Goal: Task Accomplishment & Management: Use online tool/utility

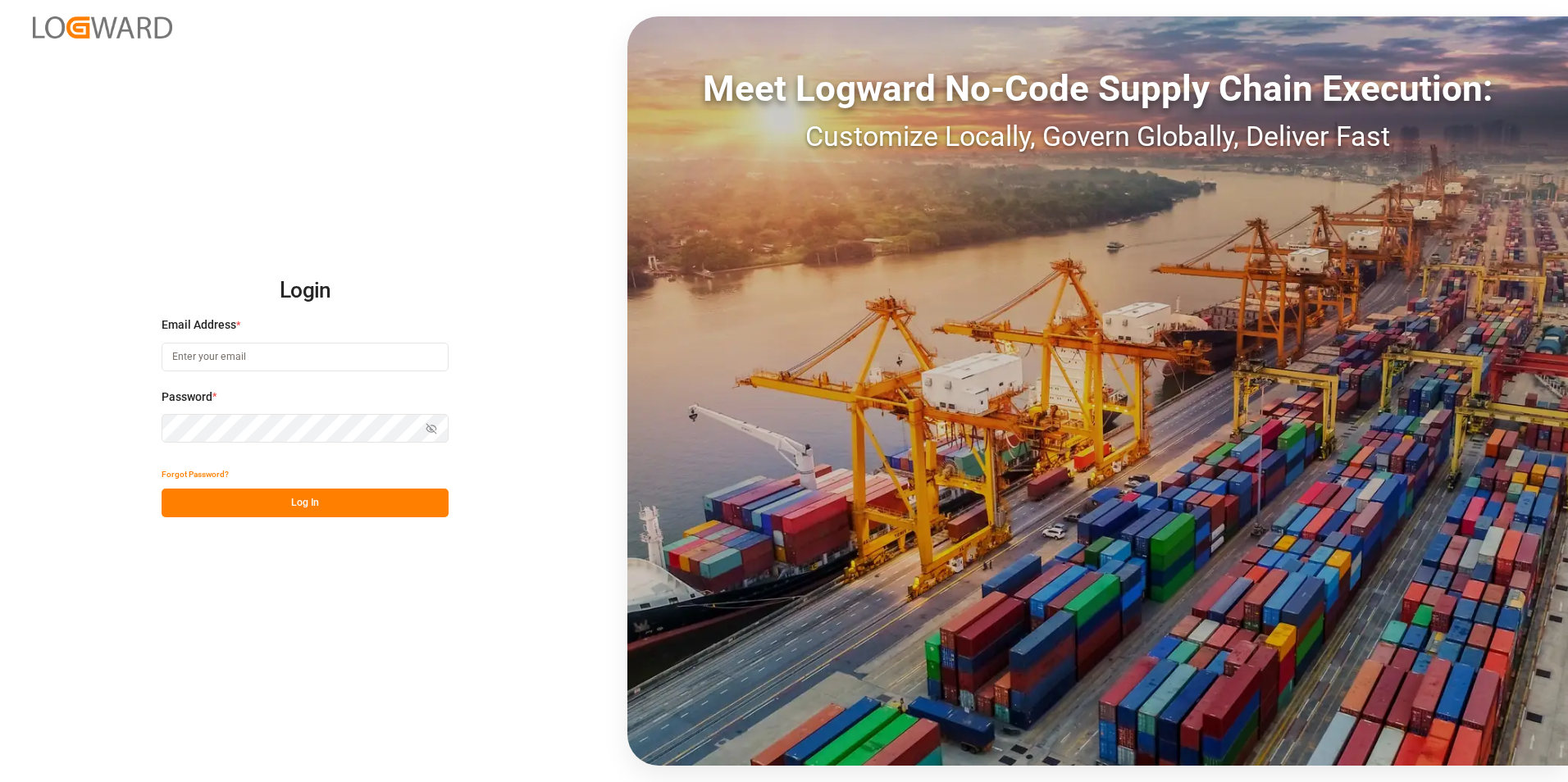
type input "[PERSON_NAME][EMAIL_ADDRESS][DOMAIN_NAME]"
click at [316, 501] on button "Log In" at bounding box center [305, 503] width 287 height 29
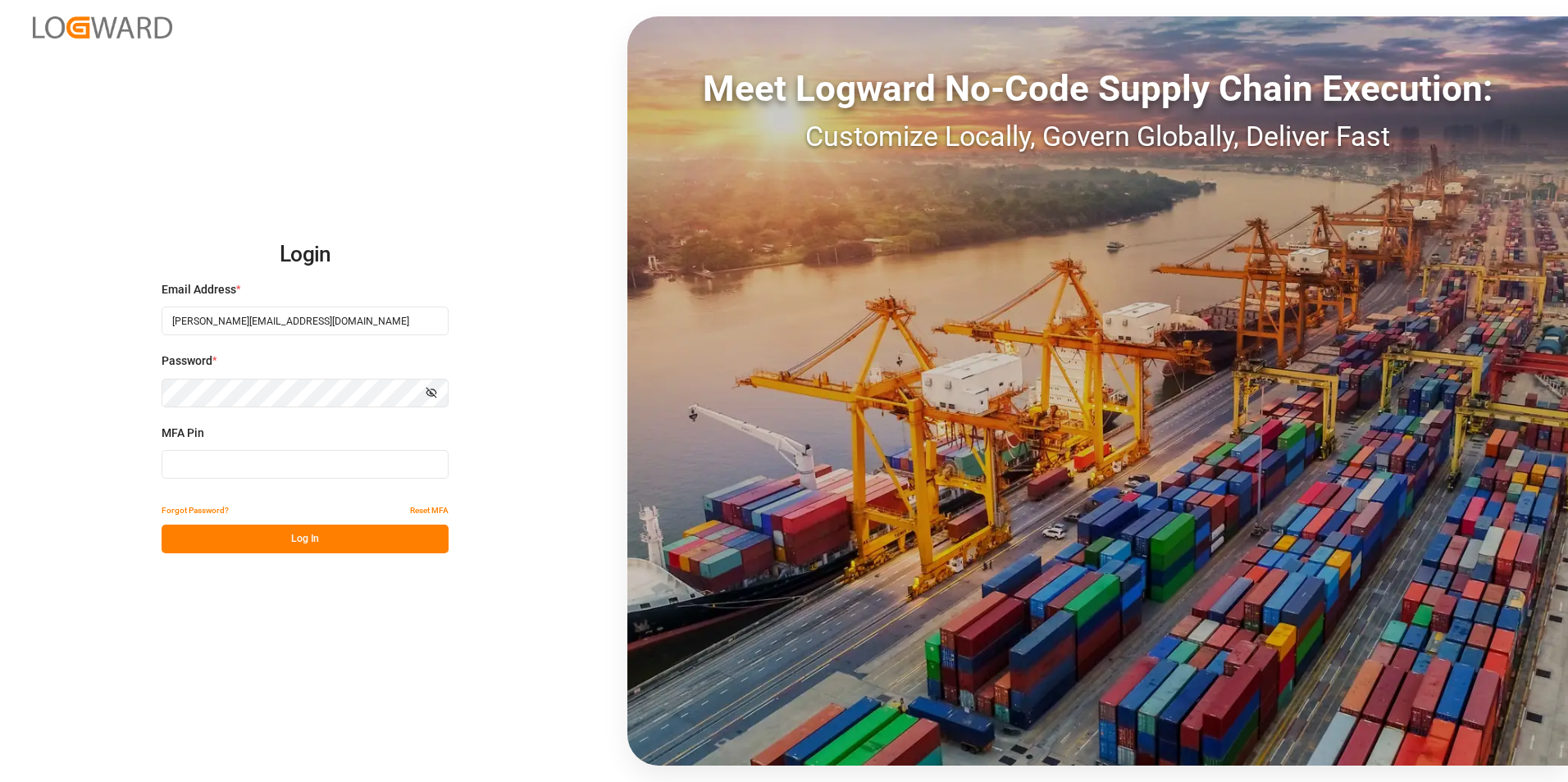
click at [245, 459] on input at bounding box center [305, 465] width 287 height 29
type input "443552"
click at [354, 547] on button "Log In" at bounding box center [305, 539] width 287 height 29
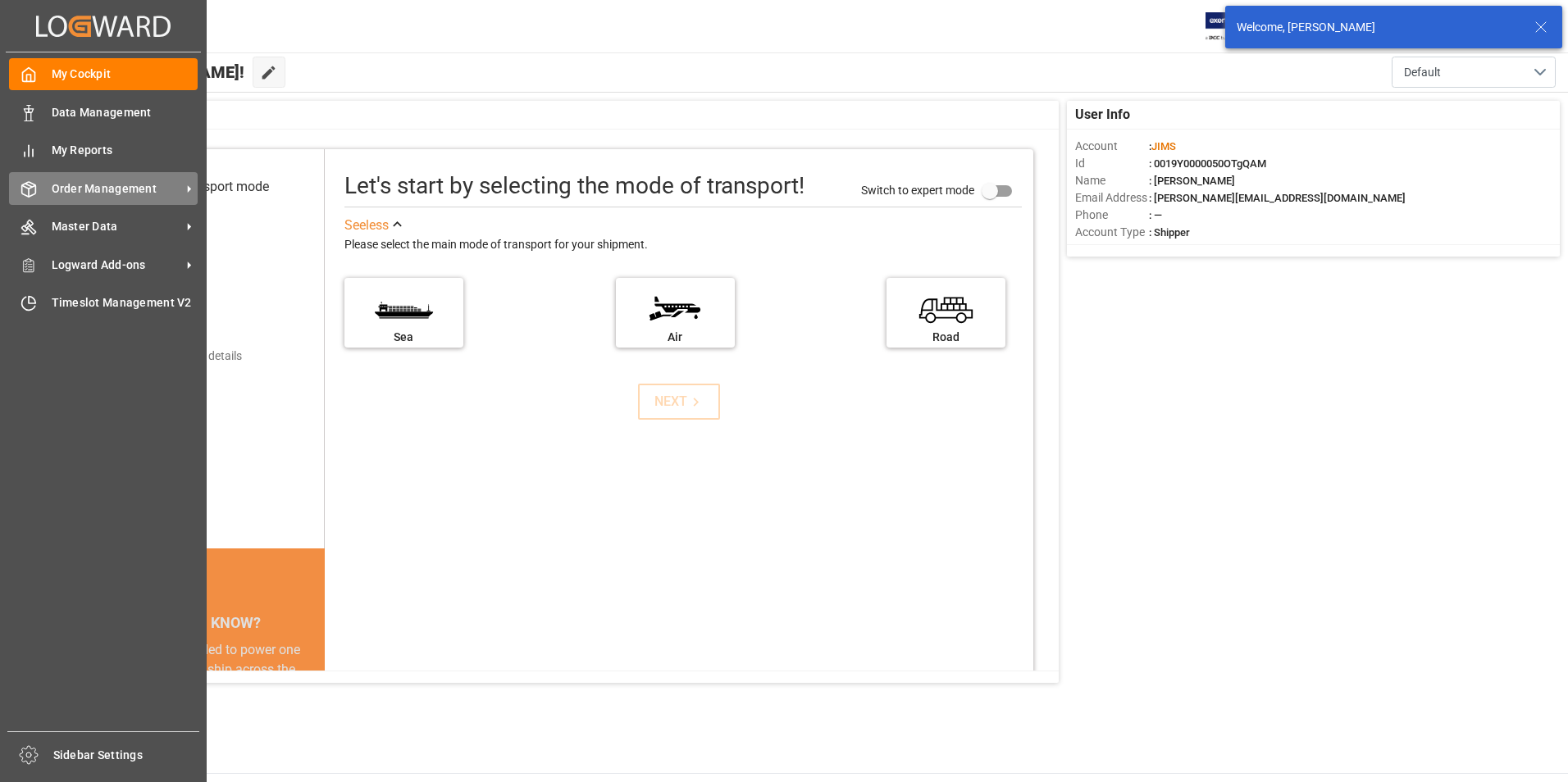
click at [192, 187] on icon at bounding box center [189, 189] width 17 height 17
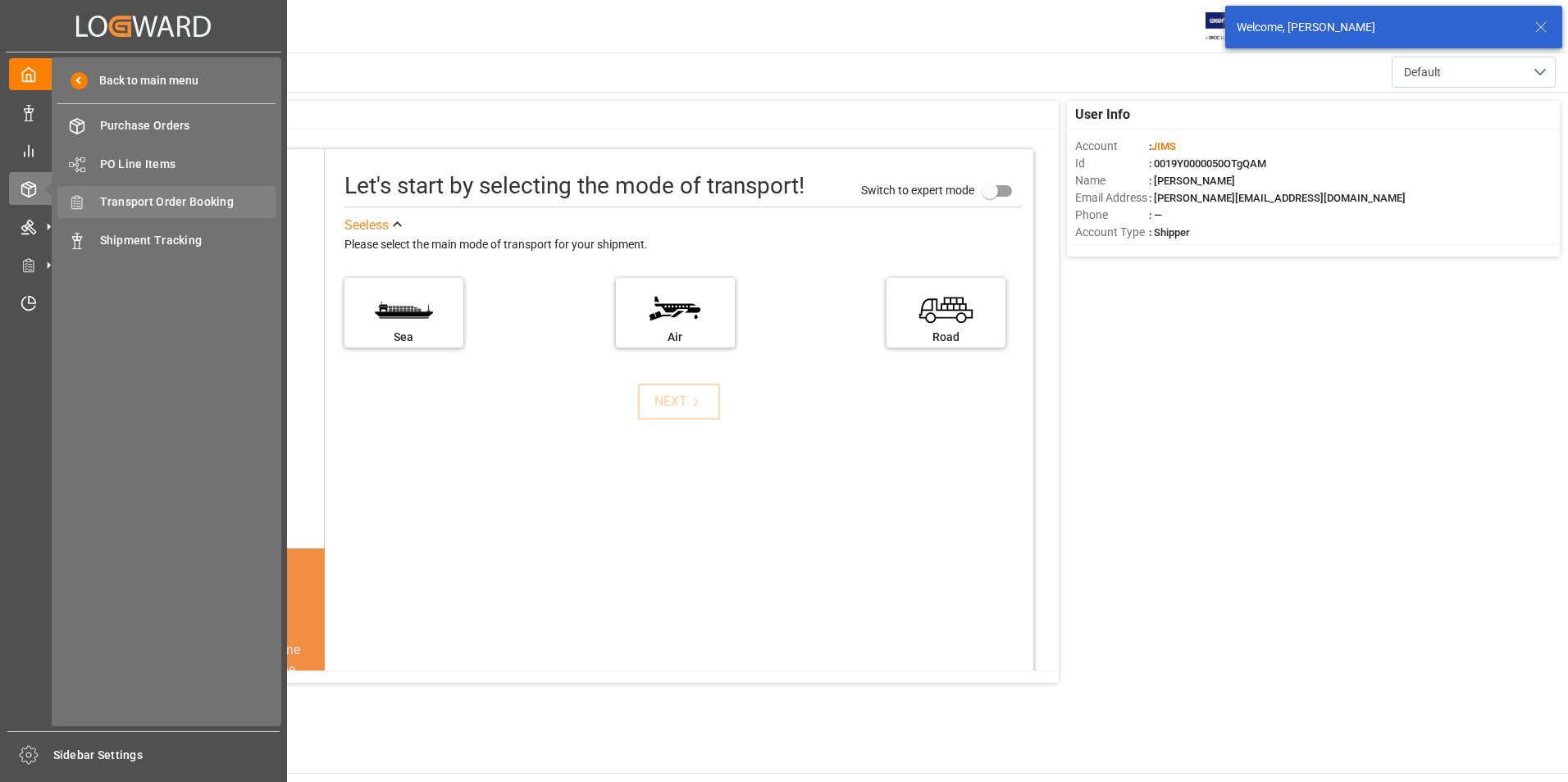
click at [205, 199] on span "Transport Order Booking" at bounding box center [188, 202] width 176 height 17
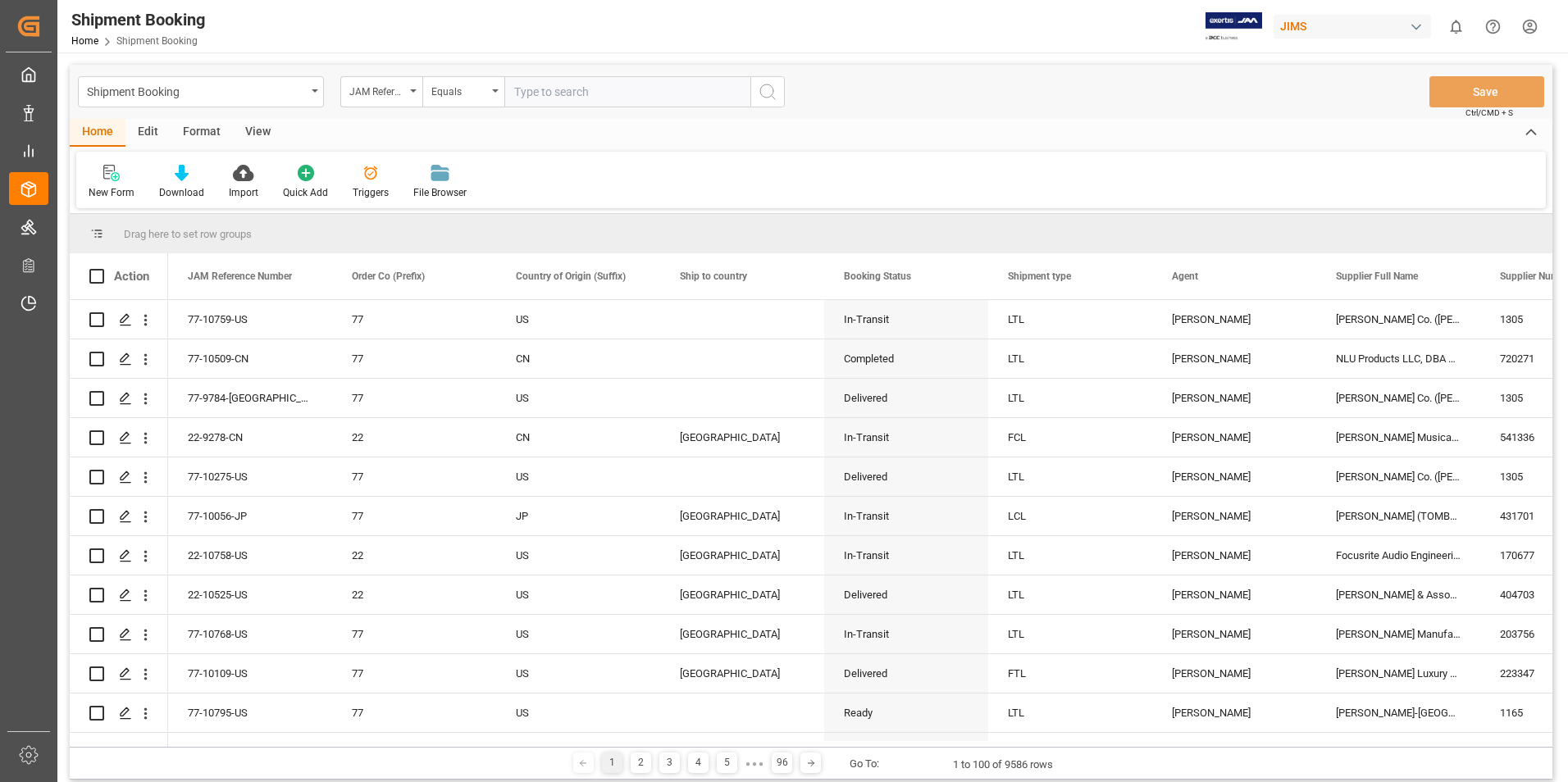
click at [516, 94] on input "text" at bounding box center [626, 92] width 246 height 32
type input "77-8699-cn"
click at [769, 98] on icon "search button" at bounding box center [767, 92] width 20 height 20
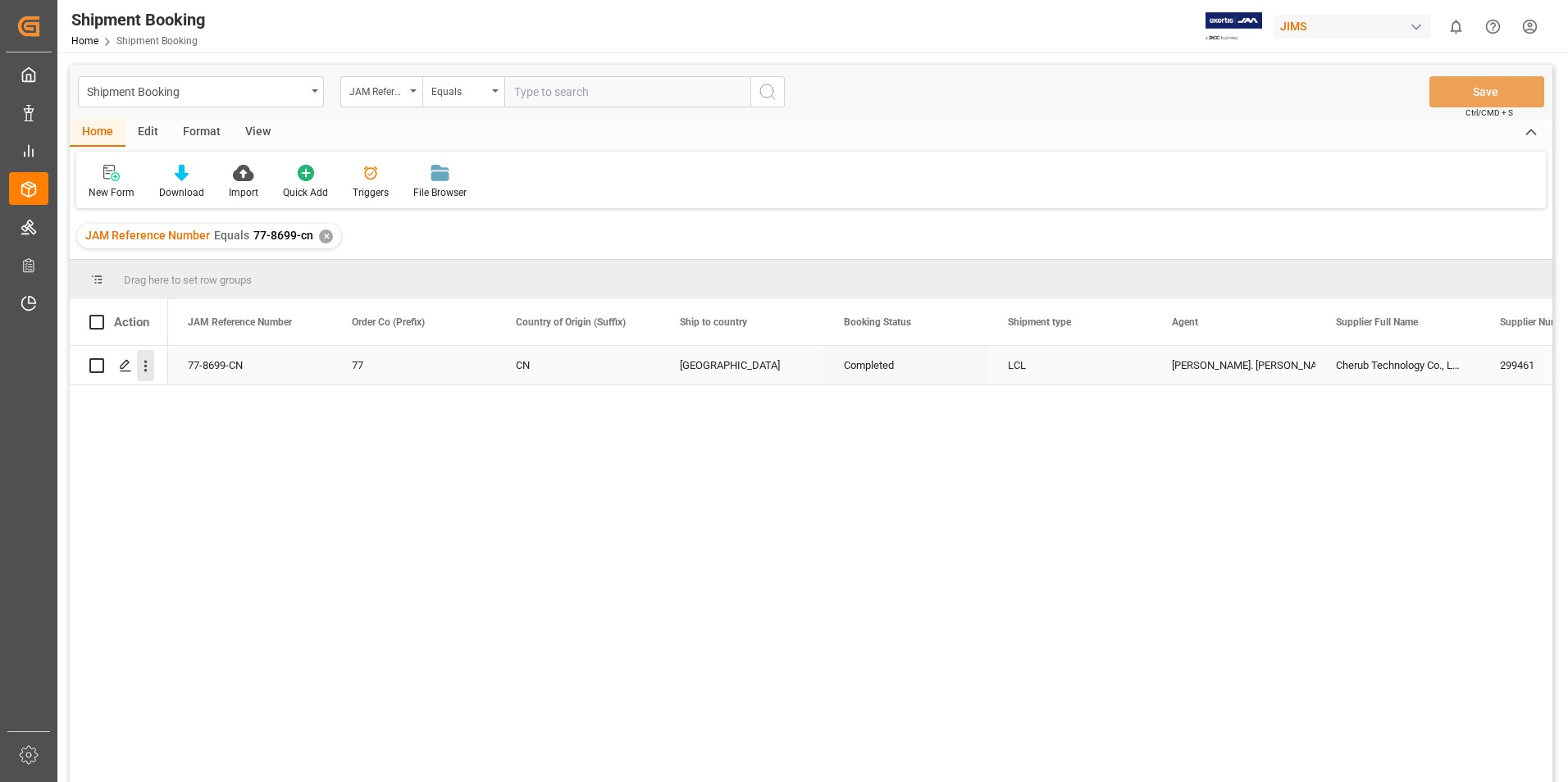
click at [149, 372] on icon "open menu" at bounding box center [145, 366] width 17 height 17
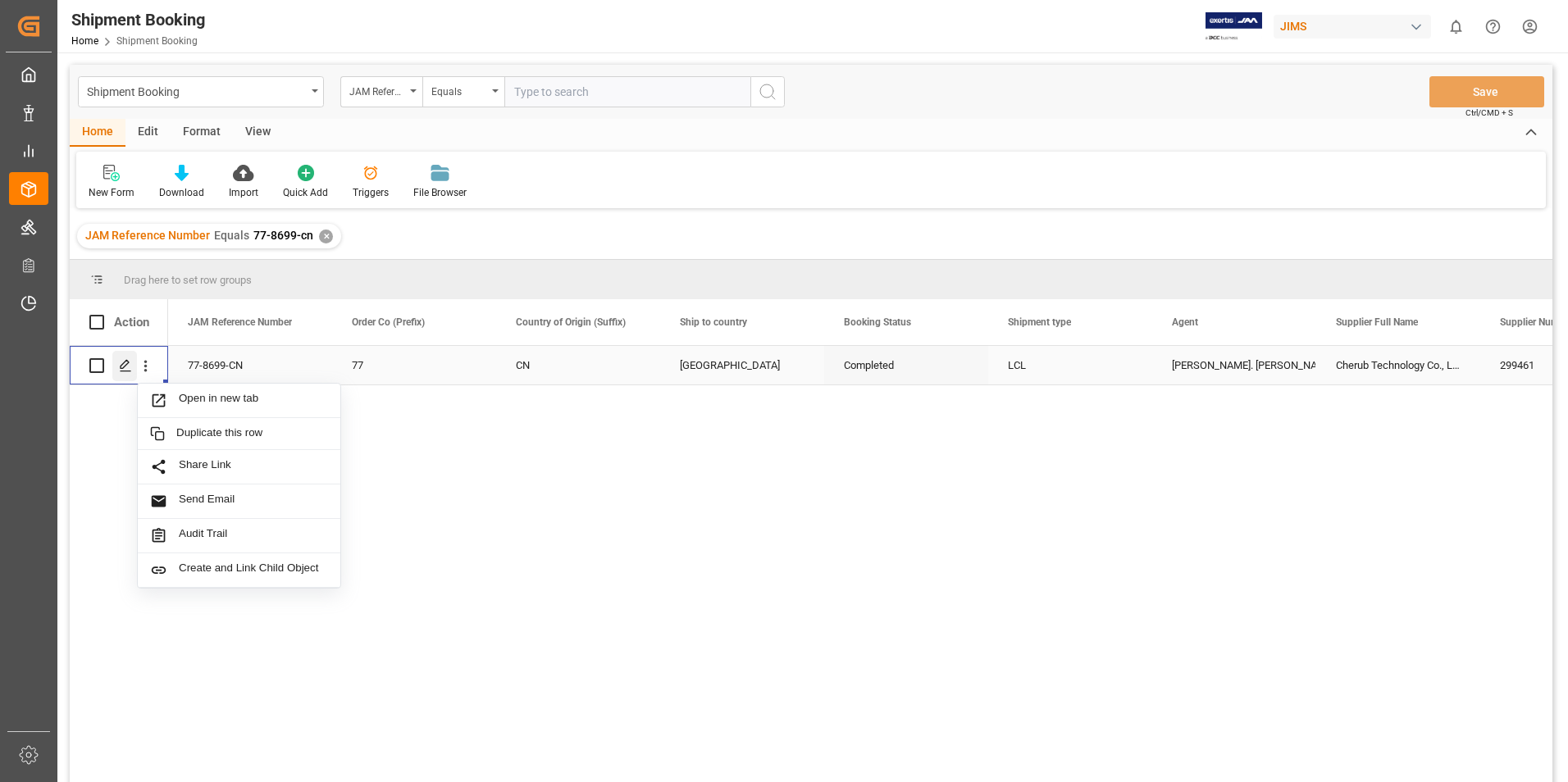
click at [125, 368] on icon "Press SPACE to select this row." at bounding box center [125, 366] width 13 height 13
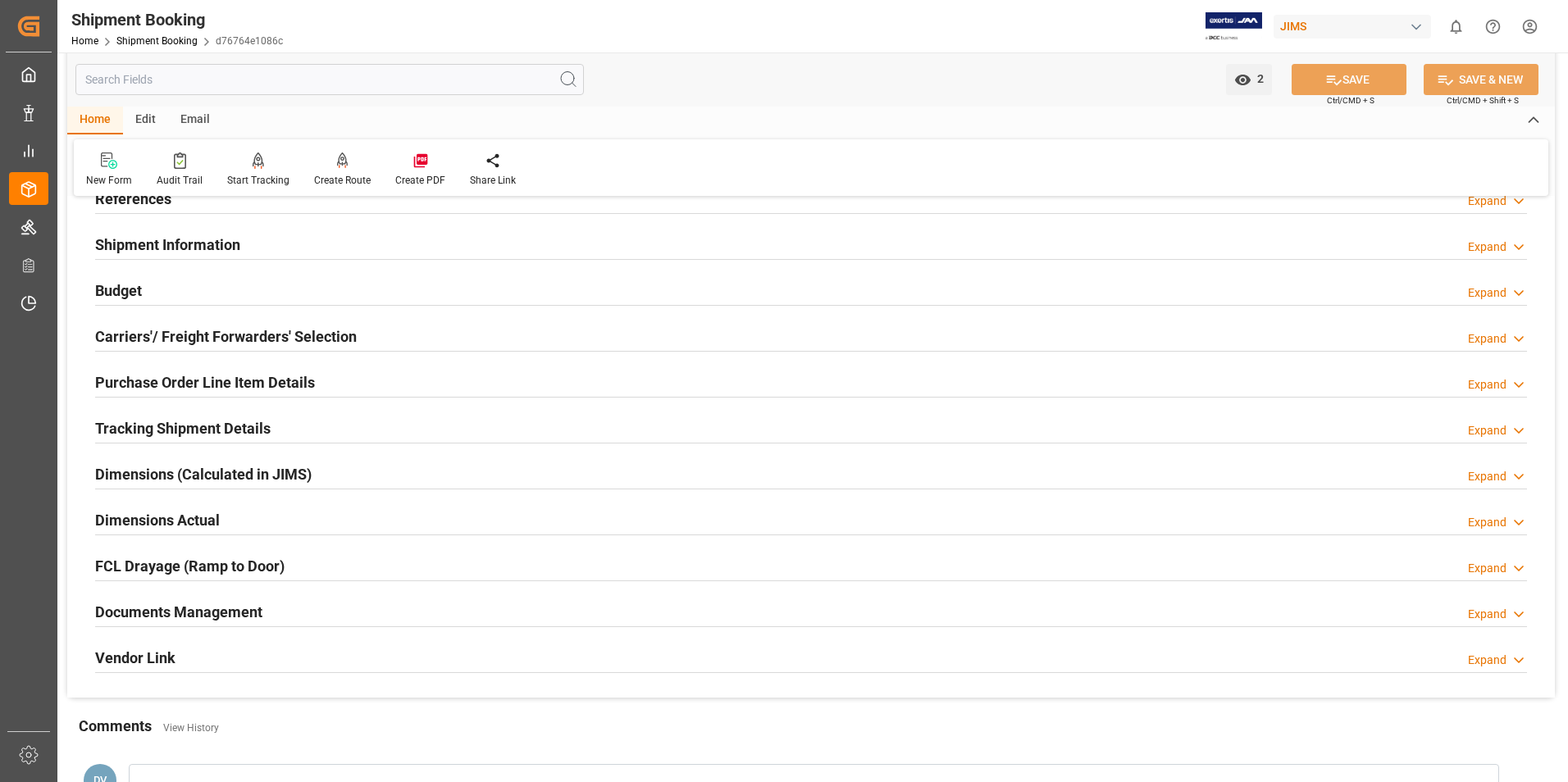
scroll to position [410, 0]
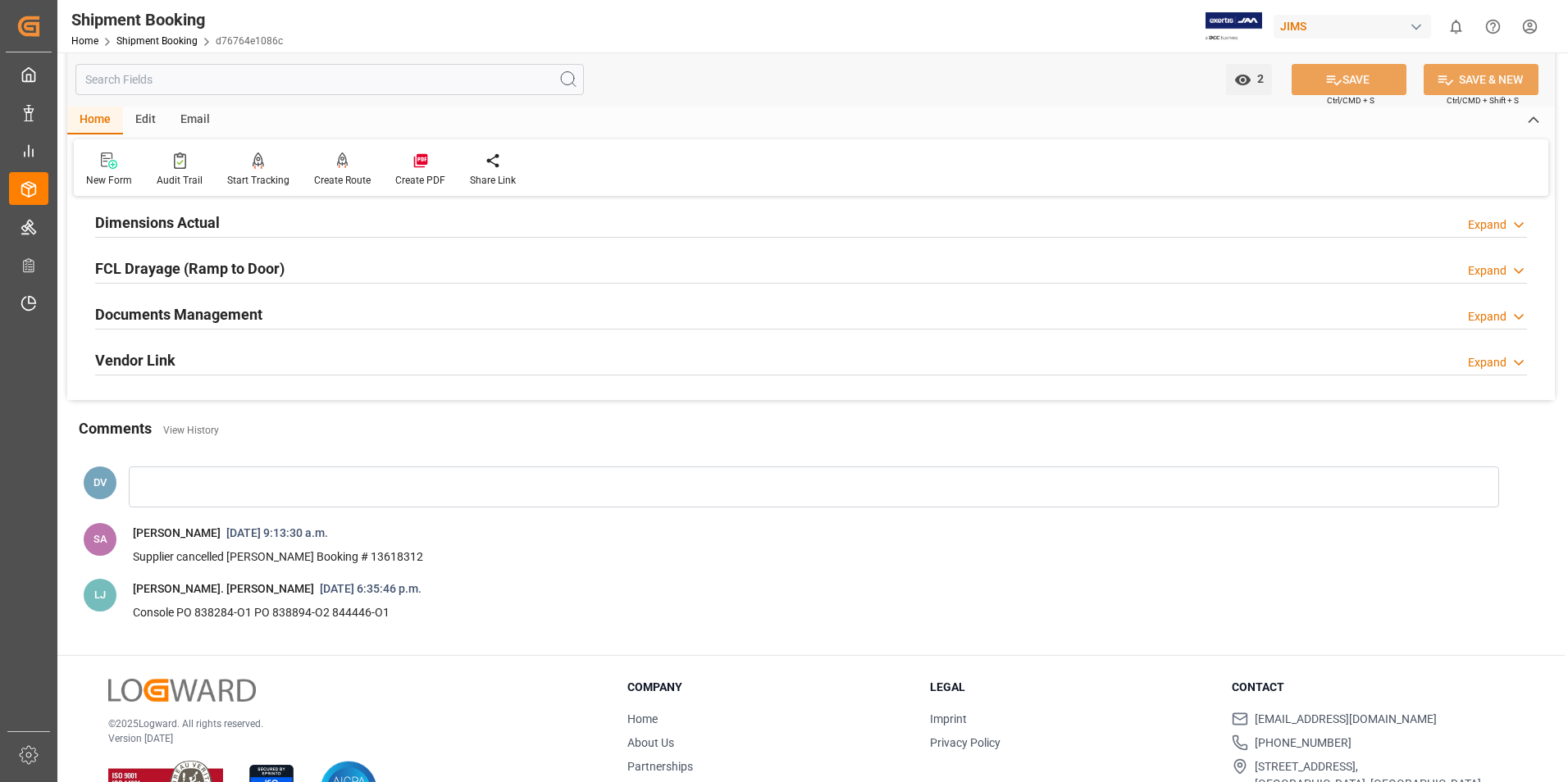
click at [1516, 316] on polyline at bounding box center [1518, 316] width 9 height 4
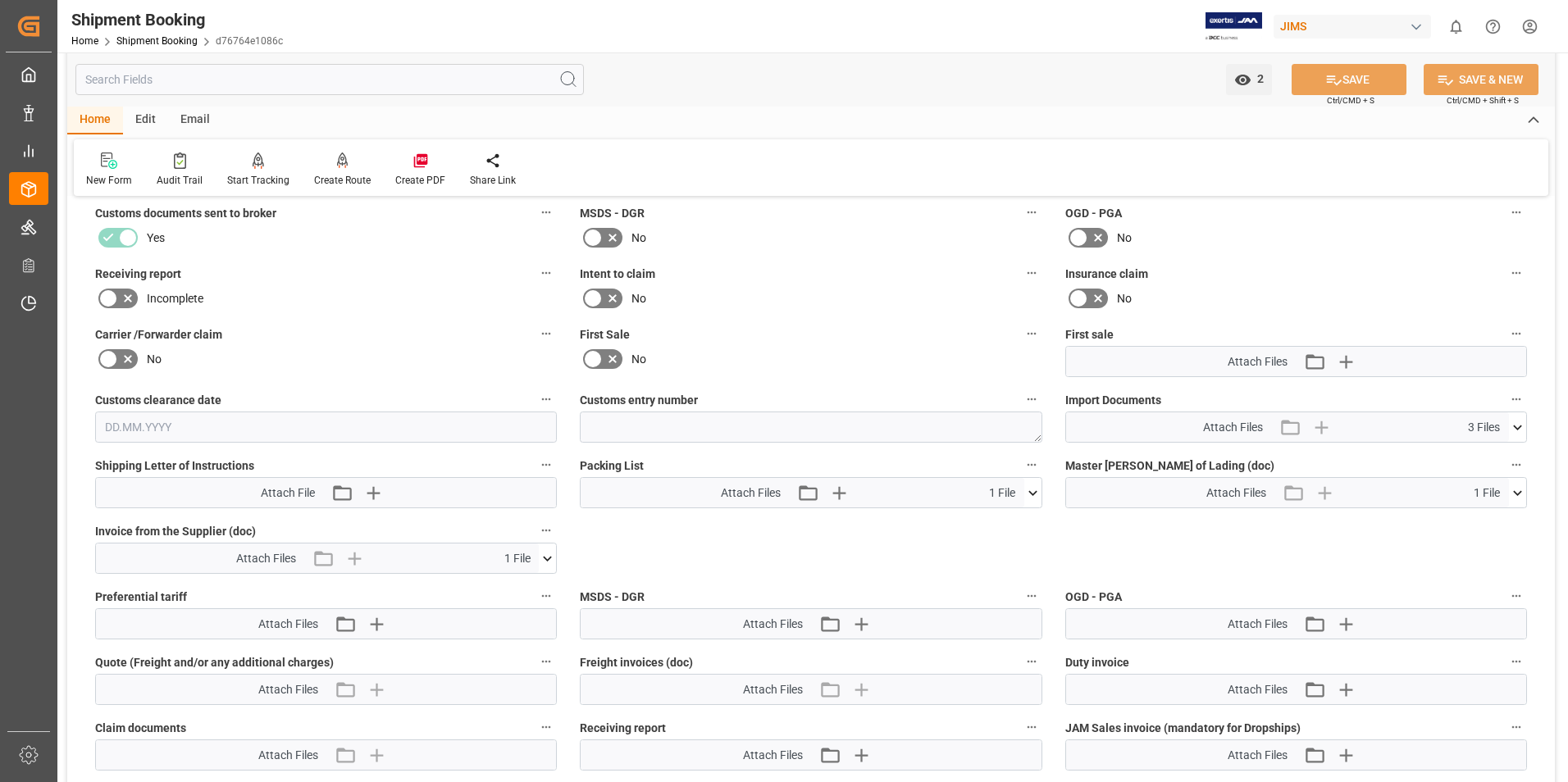
scroll to position [656, 0]
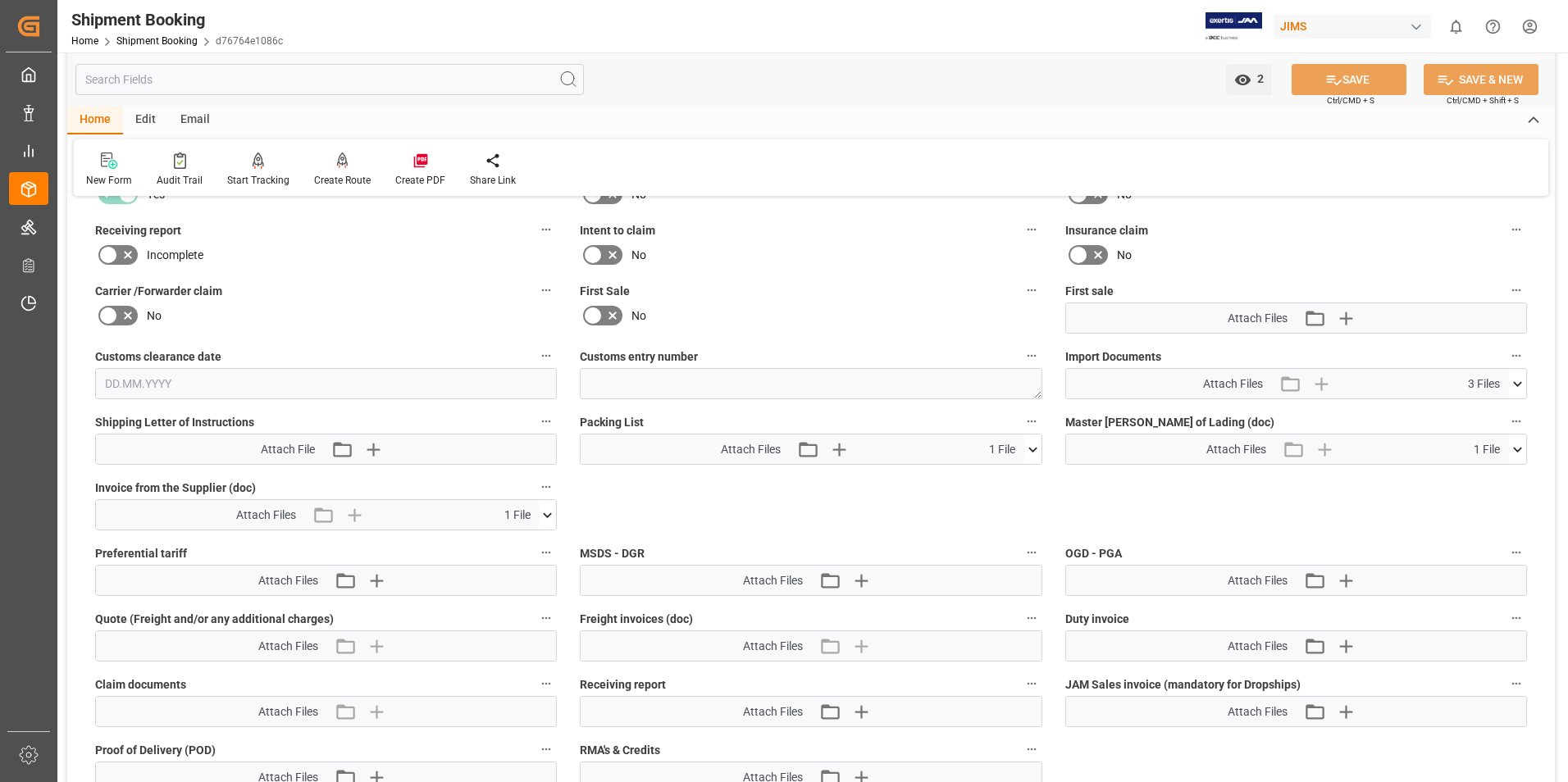
click at [1519, 388] on icon at bounding box center [1517, 384] width 17 height 17
click at [1471, 446] on icon at bounding box center [1473, 449] width 17 height 17
click at [544, 515] on icon at bounding box center [547, 515] width 17 height 17
click at [498, 545] on icon at bounding box center [505, 546] width 13 height 13
click at [1475, 411] on icon at bounding box center [1473, 414] width 17 height 17
